Goal: Find specific page/section: Find specific page/section

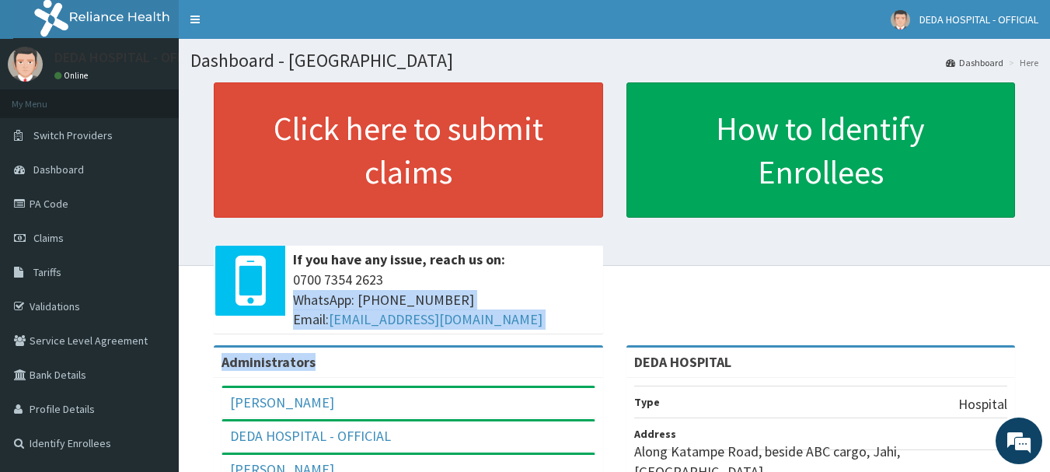
drag, startPoint x: 0, startPoint y: 0, endPoint x: 479, endPoint y: 502, distance: 693.4
click at [479, 471] on html "RelianceHMO Provider Portal | Dashboard R EL Toggle navigation [GEOGRAPHIC_DATA…" at bounding box center [525, 380] width 1050 height 761
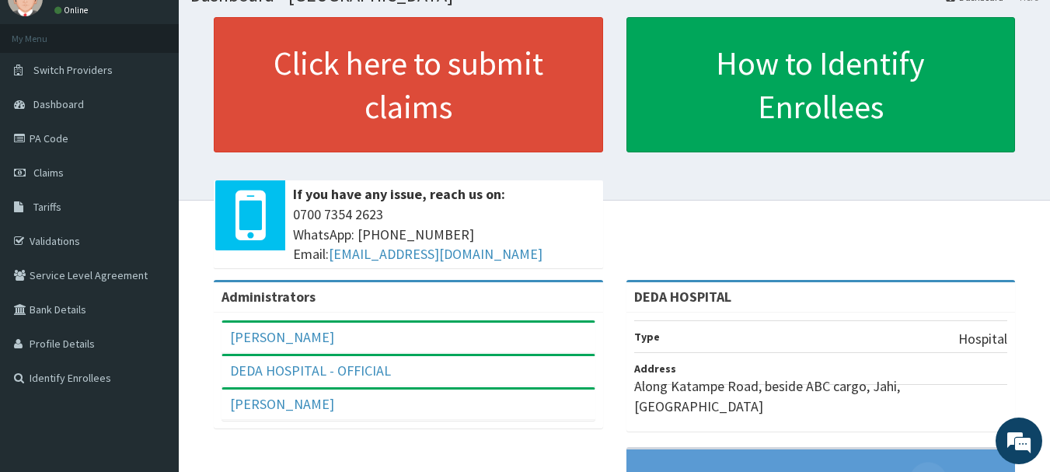
click at [838, 158] on div "Click here to submit claims If you have any issue, reach us on: [PHONE_NUMBER] …" at bounding box center [614, 148] width 848 height 263
click at [78, 143] on link "PA Code" at bounding box center [89, 138] width 179 height 34
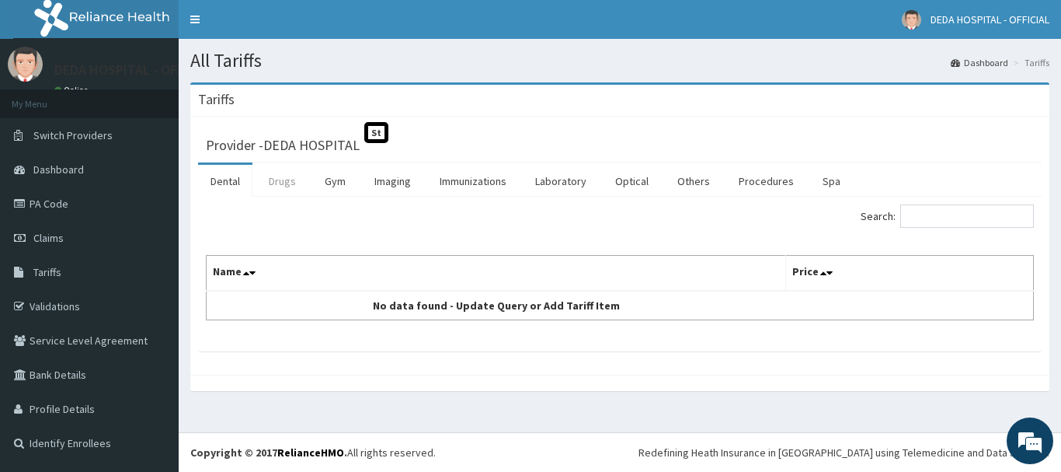
click at [276, 194] on link "Drugs" at bounding box center [282, 181] width 52 height 33
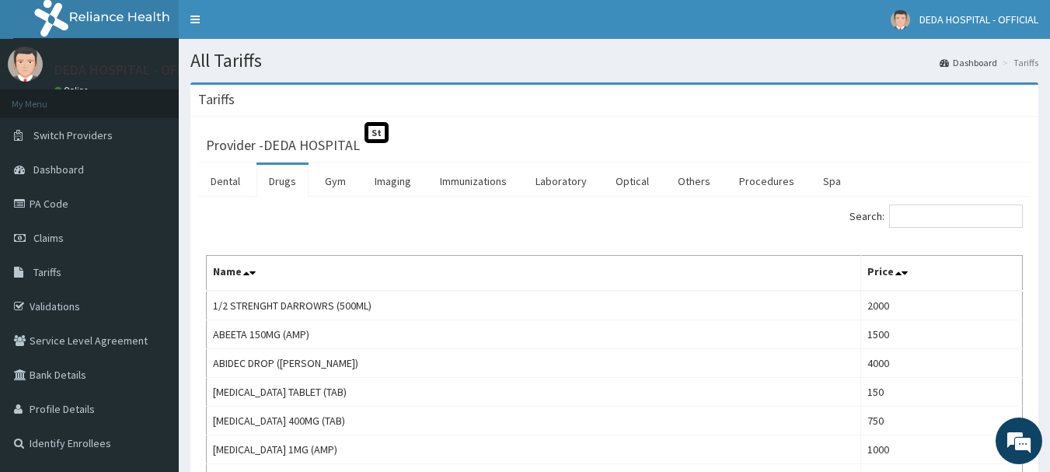
click at [976, 217] on input "Search:" at bounding box center [956, 215] width 134 height 23
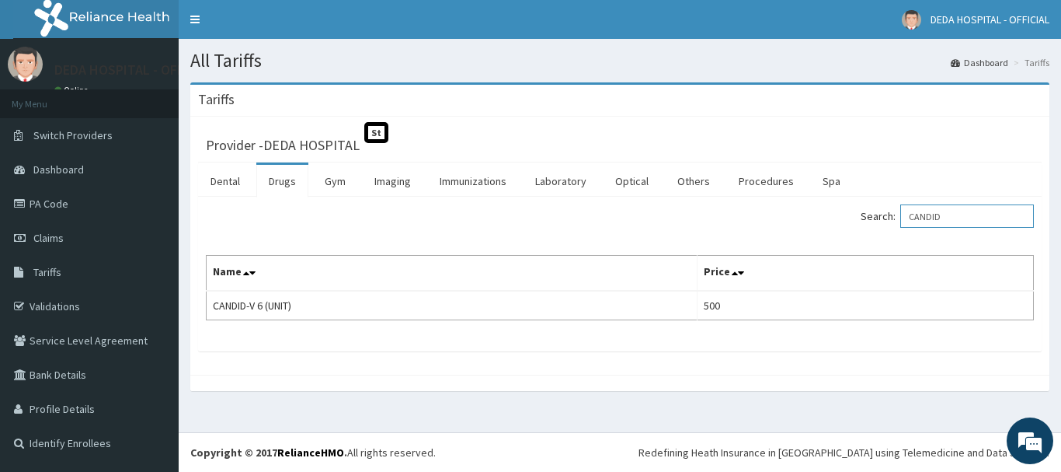
type input "CANDID"
click at [228, 226] on div "Search: CANDID" at bounding box center [619, 217] width 851 height 27
click at [51, 245] on link "Claims" at bounding box center [89, 238] width 179 height 34
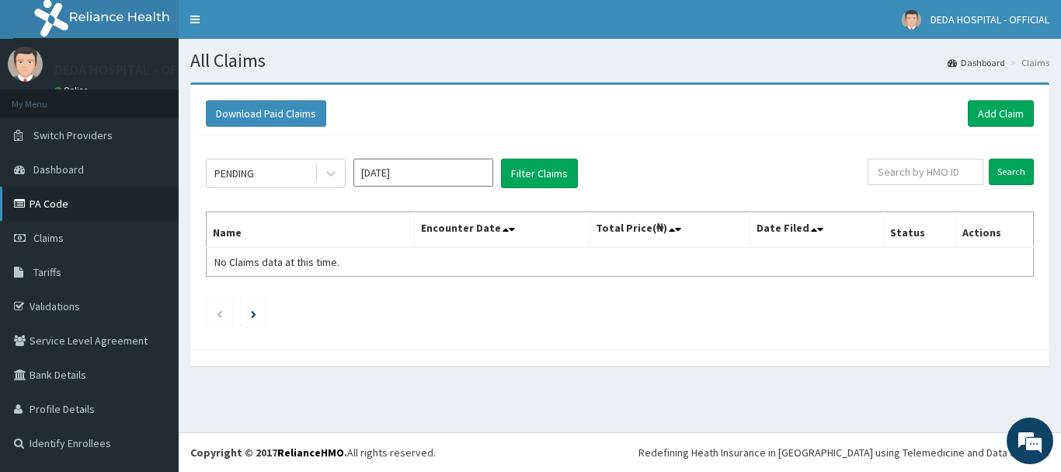
click at [80, 210] on link "PA Code" at bounding box center [89, 203] width 179 height 34
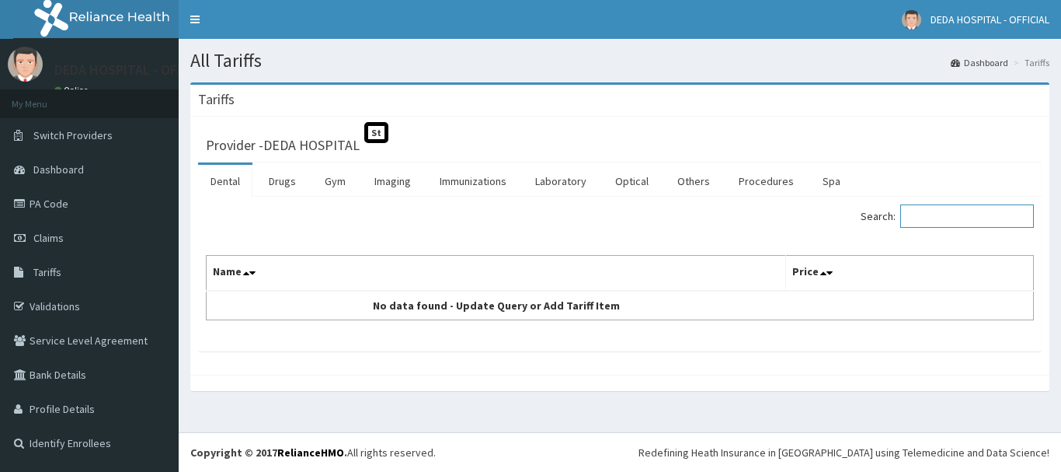
click at [1006, 211] on input "Search:" at bounding box center [967, 215] width 134 height 23
click at [281, 194] on link "Drugs" at bounding box center [282, 181] width 52 height 33
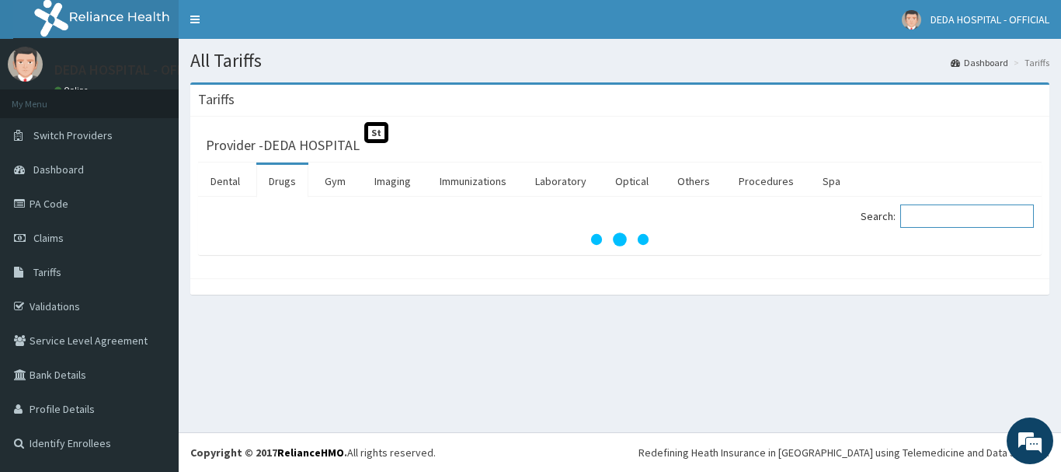
click at [962, 207] on input "Search:" at bounding box center [967, 215] width 134 height 23
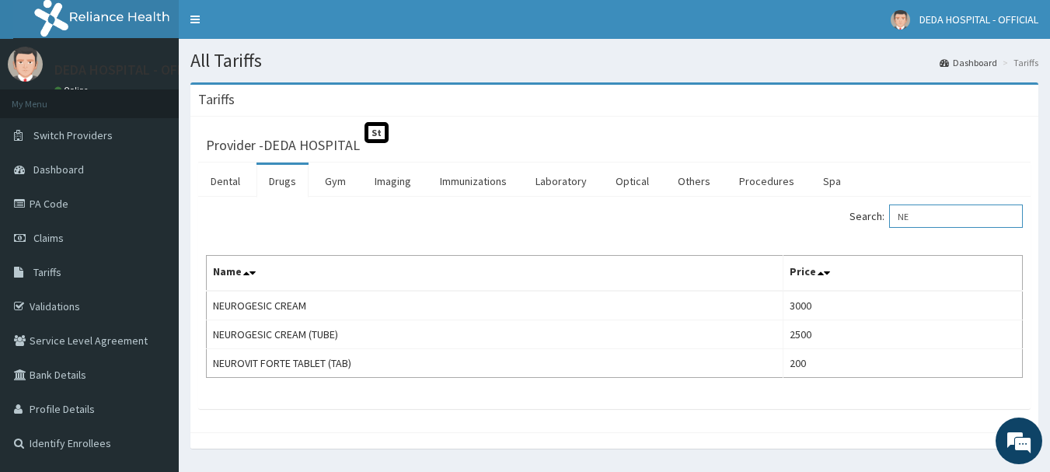
type input "N"
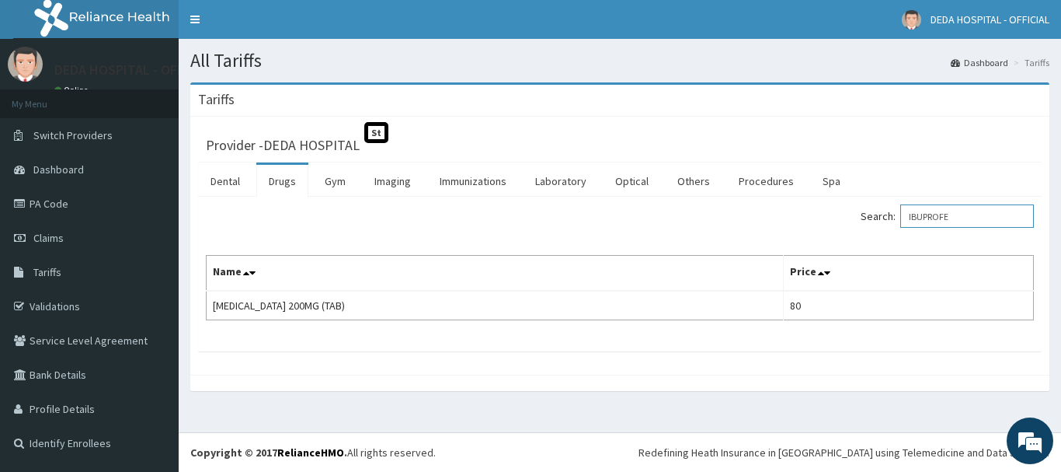
click at [973, 211] on input "IBUPROFE" at bounding box center [967, 215] width 134 height 23
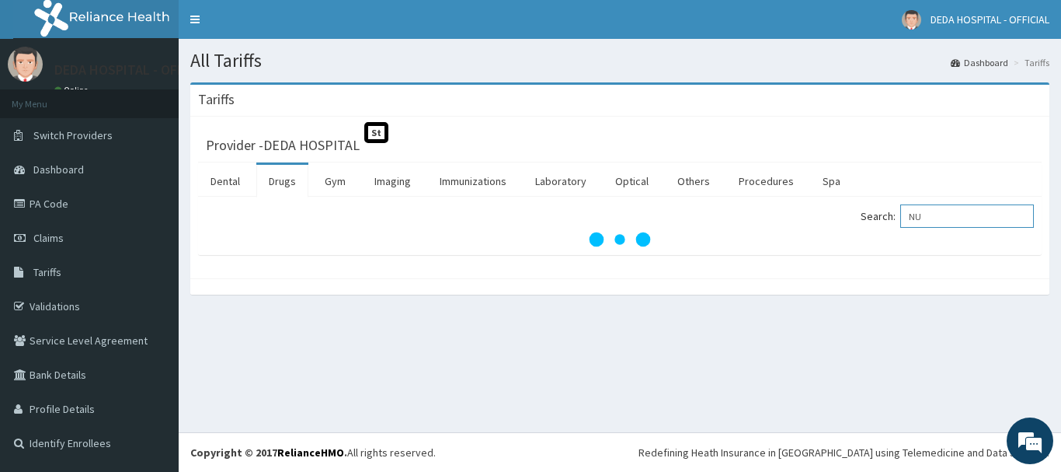
type input "N"
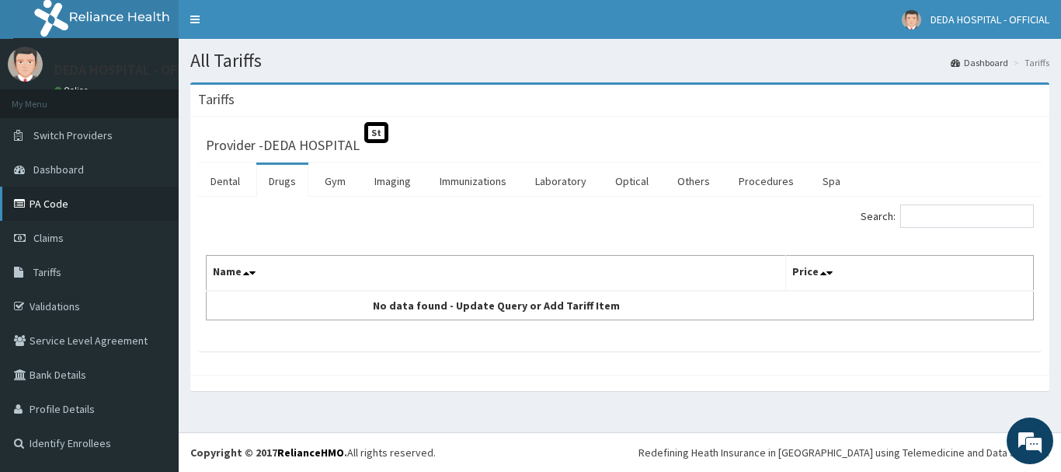
click at [81, 217] on link "PA Code" at bounding box center [89, 203] width 179 height 34
click at [956, 214] on input "Search:" at bounding box center [967, 215] width 134 height 23
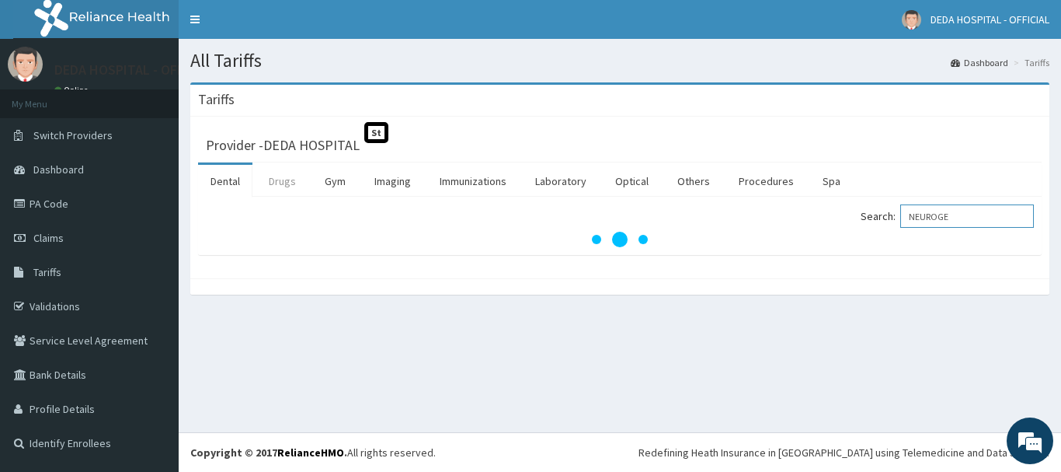
type input "NEUROGE"
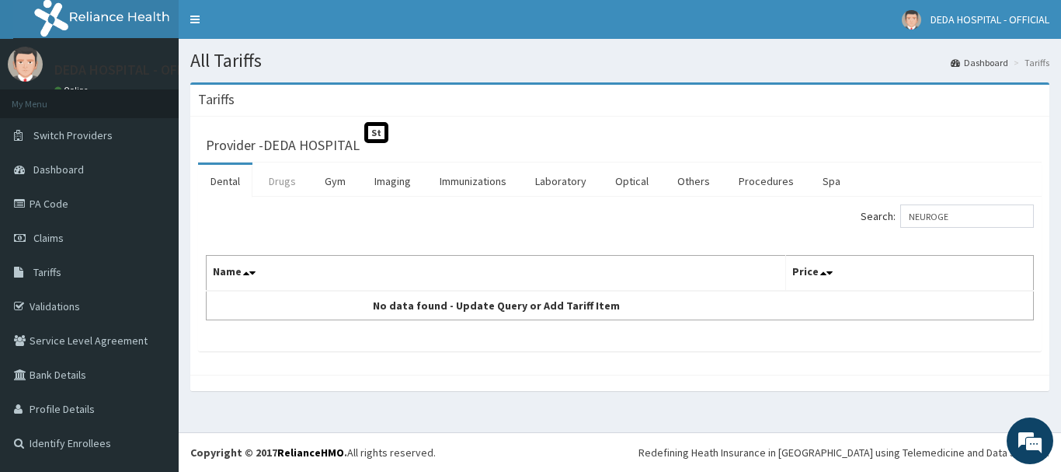
click at [289, 178] on link "Drugs" at bounding box center [282, 181] width 52 height 33
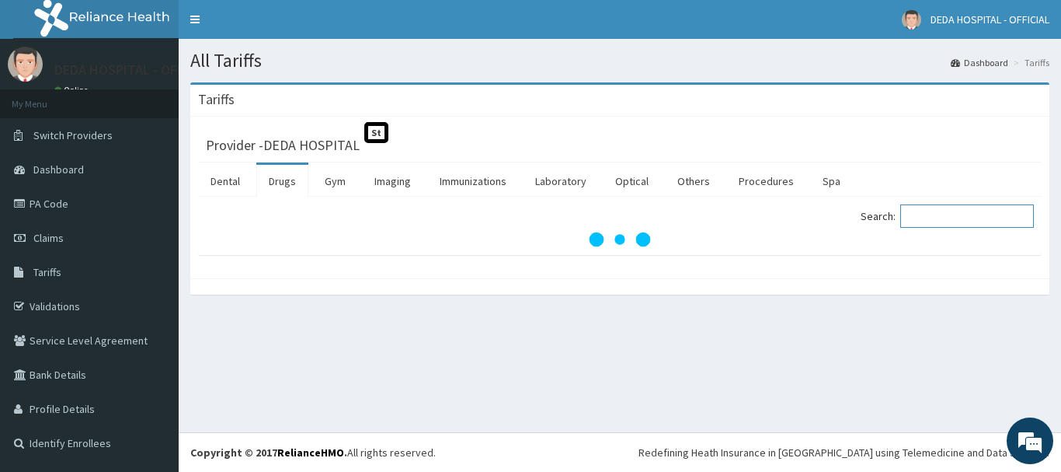
click at [1004, 225] on input "Search:" at bounding box center [967, 215] width 134 height 23
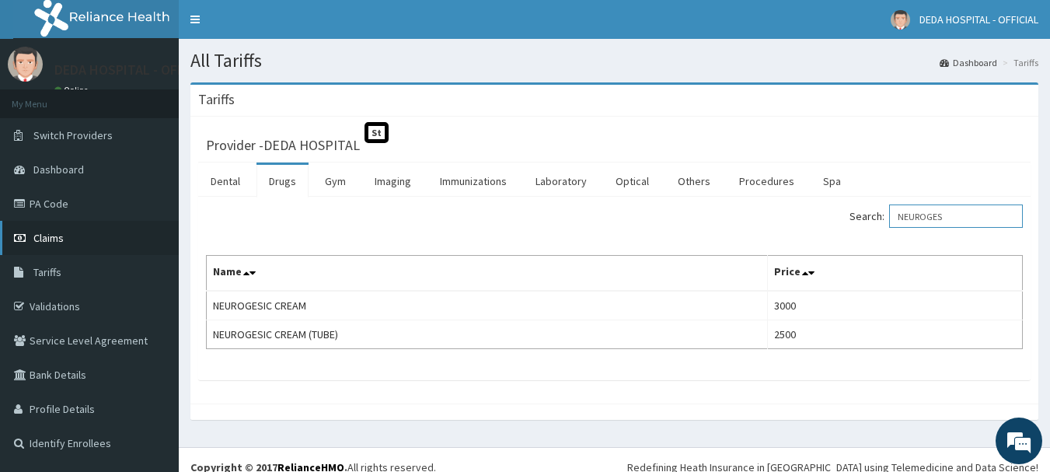
type input "NEUROGES"
click at [40, 240] on span "Claims" at bounding box center [48, 238] width 30 height 14
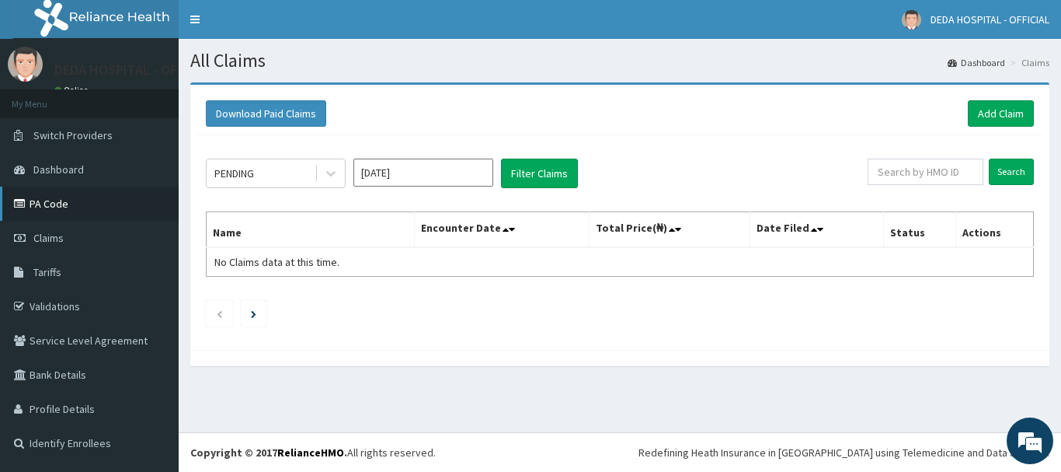
click at [48, 208] on link "PA Code" at bounding box center [89, 203] width 179 height 34
click at [92, 200] on link "PA Code" at bounding box center [89, 203] width 179 height 34
